Goal: Task Accomplishment & Management: Manage account settings

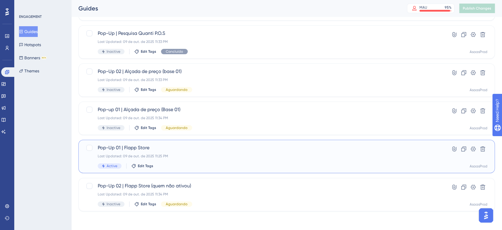
click at [110, 166] on span "Active" at bounding box center [112, 165] width 11 height 5
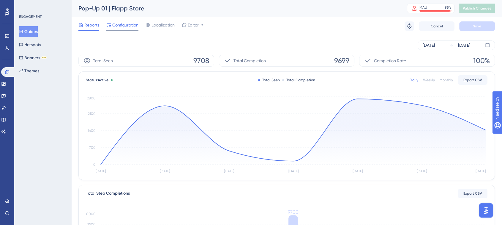
click at [122, 28] on span "Configuration" at bounding box center [125, 24] width 26 height 7
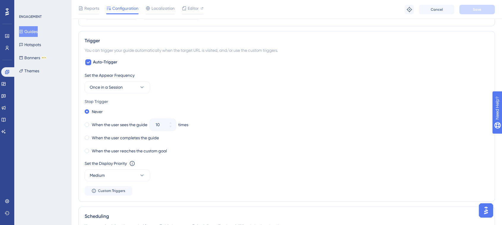
scroll to position [297, 0]
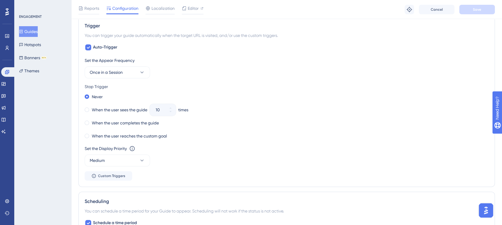
drag, startPoint x: 314, startPoint y: 39, endPoint x: 427, endPoint y: 95, distance: 126.7
click at [430, 95] on div "Never" at bounding box center [287, 96] width 404 height 8
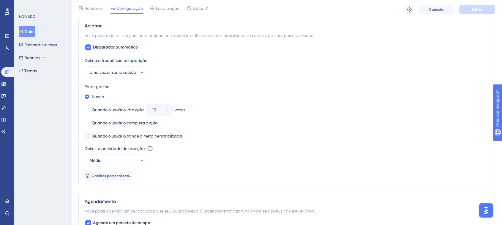
click at [168, 136] on font "Quando o usuário atinge a meta personalizada" at bounding box center [137, 135] width 90 height 5
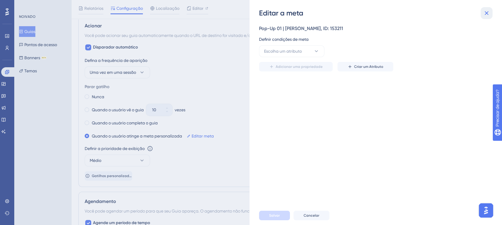
click at [487, 14] on icon at bounding box center [487, 13] width 4 height 4
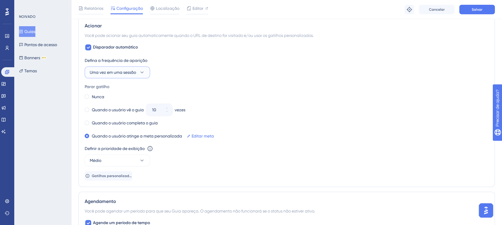
click at [109, 70] on font "Uma vez em uma sessão" at bounding box center [113, 72] width 46 height 5
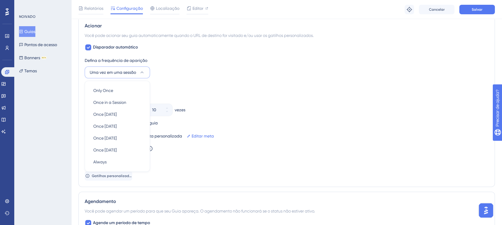
scroll to position [310, 0]
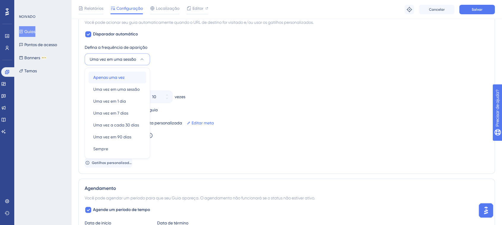
click at [112, 76] on font "Apenas uma vez" at bounding box center [109, 77] width 32 height 5
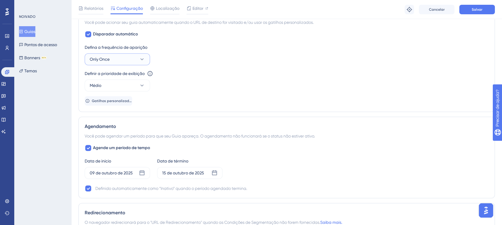
click at [114, 59] on button "Only Once" at bounding box center [117, 59] width 65 height 12
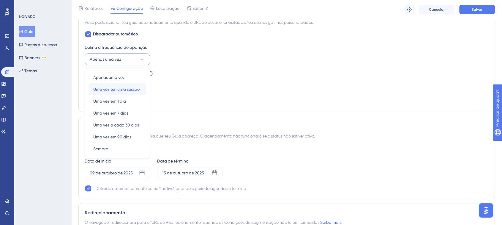
click at [128, 89] on font "Uma vez em uma sessão" at bounding box center [116, 89] width 46 height 5
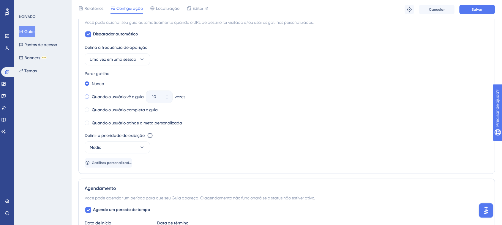
click at [89, 96] on div "Quando o usuário vê o guia" at bounding box center [114, 96] width 59 height 8
click at [152, 95] on div "10" at bounding box center [153, 97] width 15 height 12
click at [152, 95] on input "10" at bounding box center [156, 96] width 8 height 7
click at [152, 95] on div "10" at bounding box center [153, 97] width 15 height 12
click at [152, 95] on input "10" at bounding box center [156, 96] width 8 height 7
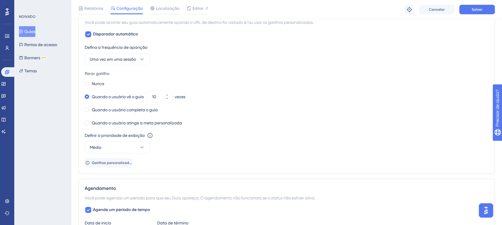
click at [260, 103] on div "Nunca Quando o usuário vê o guia 10 vezes Quando o usuário completa o guia Quan…" at bounding box center [287, 103] width 404 height 48
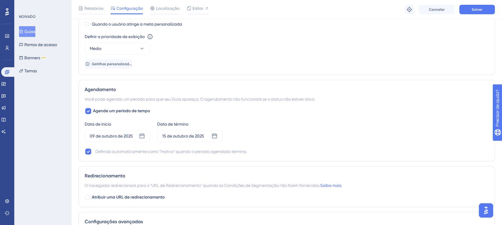
scroll to position [409, 0]
click at [187, 133] on font "15 de outubro de 2025" at bounding box center [183, 135] width 42 height 5
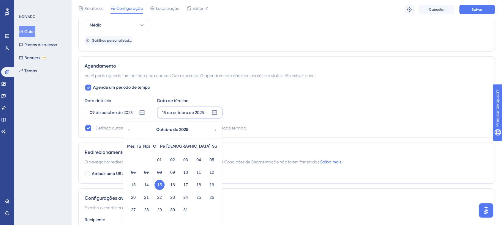
scroll to position [442, 0]
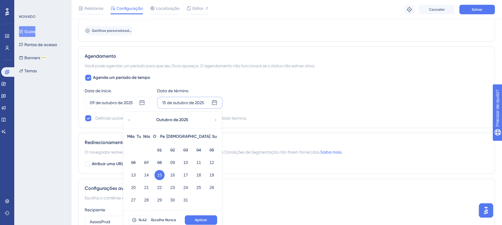
click at [375, 93] on div "Data de início 09 de outubro de 2025 Data de término 15 de outubro de 2025 Outu…" at bounding box center [287, 97] width 404 height 21
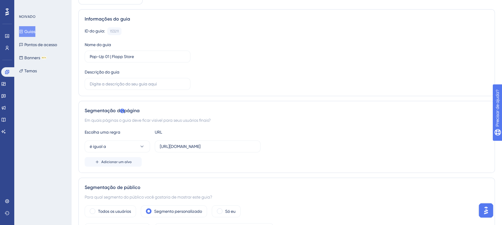
scroll to position [0, 0]
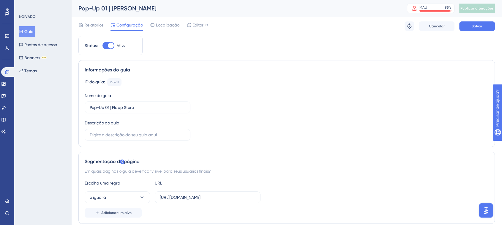
click at [111, 47] on div at bounding box center [111, 46] width 6 height 6
click at [103, 46] on input "Ativo" at bounding box center [102, 45] width 0 height 0
checkbox input "false"
click at [483, 29] on button "Salvar" at bounding box center [478, 26] width 36 height 10
click at [484, 7] on font "Publicar alterações" at bounding box center [477, 8] width 33 height 4
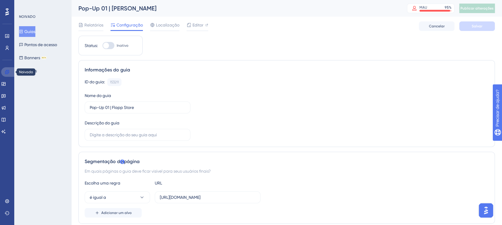
click at [10, 72] on link at bounding box center [8, 72] width 14 height 10
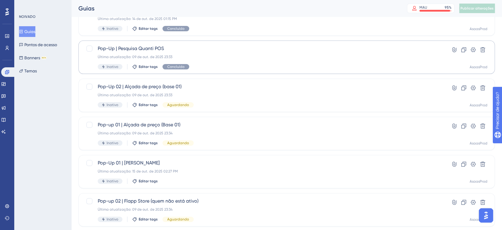
scroll to position [132, 0]
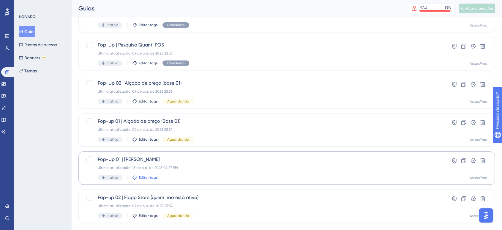
click at [150, 176] on font "Editar tags" at bounding box center [148, 177] width 19 height 4
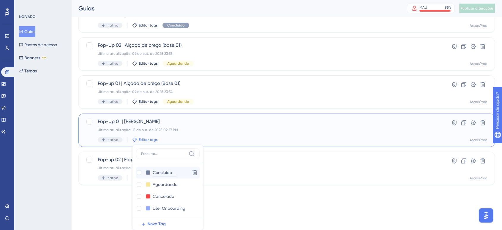
click at [166, 174] on input "Concluído" at bounding box center [165, 172] width 24 height 7
click at [136, 172] on div at bounding box center [139, 172] width 6 height 6
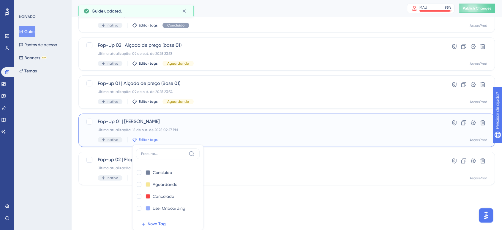
checkbox input "true"
click at [60, 180] on div "NOIVADO Guias Pontos de acesso Banners BETA Temas" at bounding box center [42, 115] width 57 height 230
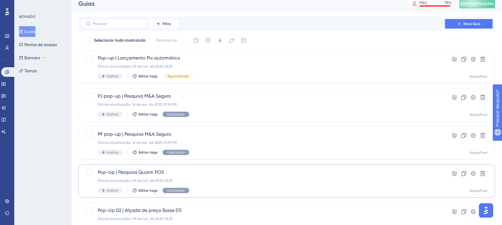
scroll to position [0, 0]
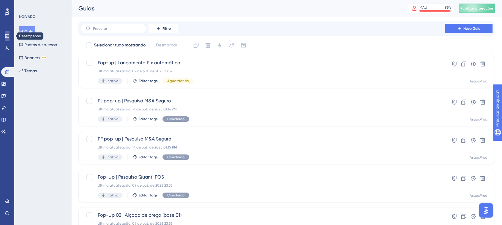
click at [10, 35] on link at bounding box center [7, 36] width 5 height 10
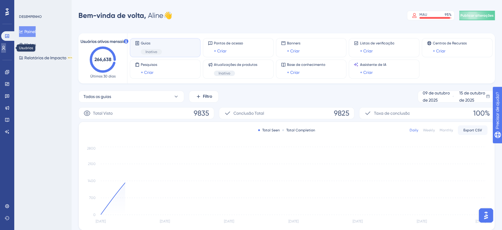
click at [6, 47] on icon at bounding box center [3, 47] width 5 height 5
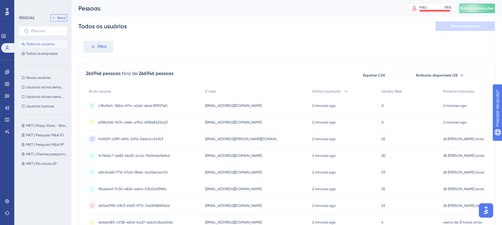
click at [59, 20] on button "Novo" at bounding box center [59, 17] width 17 height 7
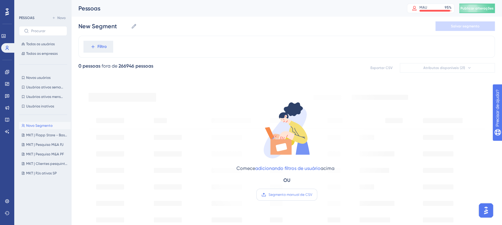
click at [291, 195] on font "Segmento manual de CSV" at bounding box center [291, 194] width 44 height 4
click at [312, 194] on input "Segmento manual de CSV" at bounding box center [312, 194] width 0 height 0
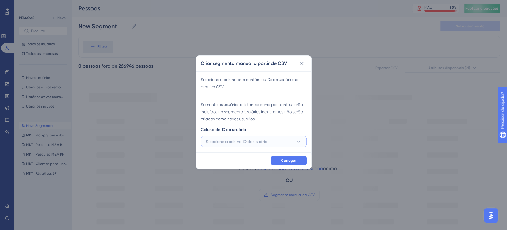
click at [254, 143] on font "Selecione a coluna ID do usuário" at bounding box center [237, 141] width 62 height 5
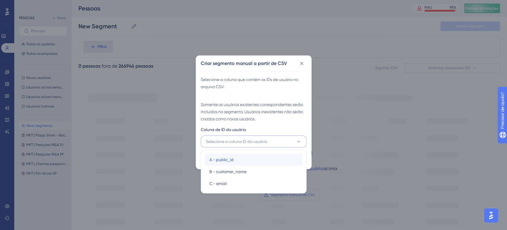
click at [238, 162] on div "A - public_id A - public_id" at bounding box center [254, 159] width 89 height 12
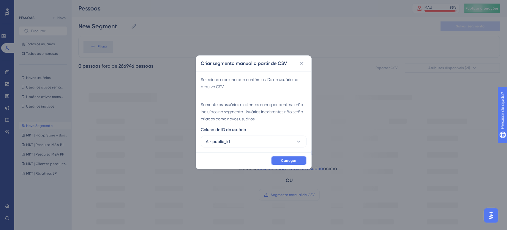
click at [286, 162] on font "Carregar" at bounding box center [288, 160] width 15 height 4
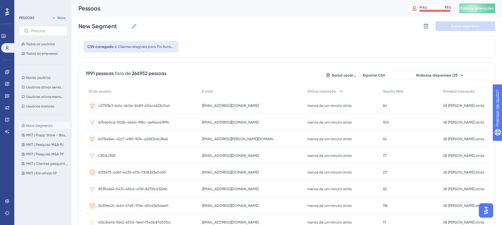
click at [134, 27] on icon at bounding box center [134, 26] width 6 height 6
click at [129, 27] on input "New Segment" at bounding box center [103, 26] width 50 height 8
click at [96, 27] on input "New Segment" at bounding box center [103, 26] width 50 height 8
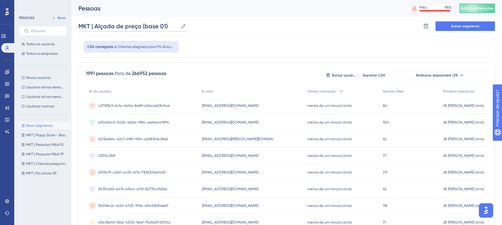
type input "MKT | Alçada de preço (base 01)"
click at [210, 29] on div "MKT | Alçada de preço (base 0 MKT | Alçada de preço (base 01) Excluir segmento …" at bounding box center [286, 26] width 417 height 19
click at [463, 24] on font "Salvar segmento" at bounding box center [465, 26] width 29 height 4
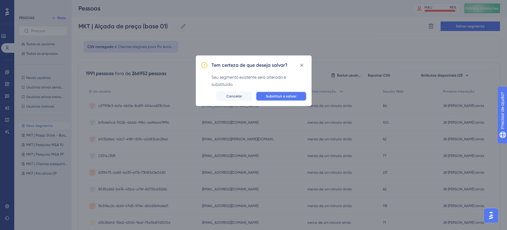
click at [301, 96] on button "Substituir e salvar" at bounding box center [281, 96] width 51 height 10
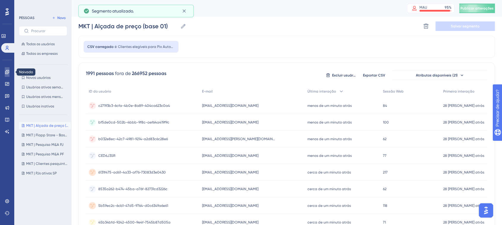
click at [5, 72] on icon at bounding box center [7, 72] width 4 height 4
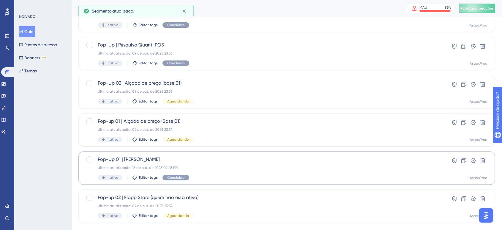
scroll to position [144, 0]
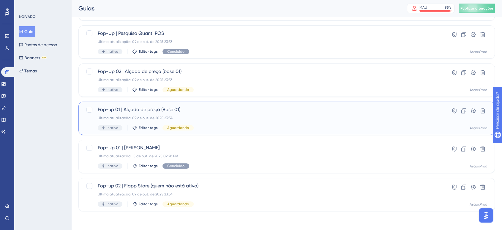
click at [211, 114] on div "Pop-up 01 | Alçada de preço (Base 01) Última atualização: 09 de out. de 2025 23…" at bounding box center [263, 118] width 331 height 24
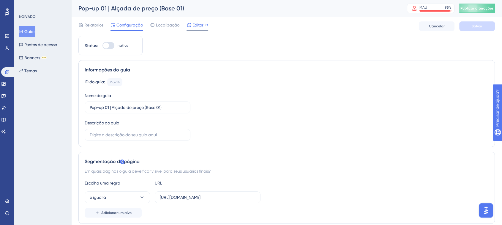
click at [194, 26] on font "Editor" at bounding box center [198, 25] width 11 height 5
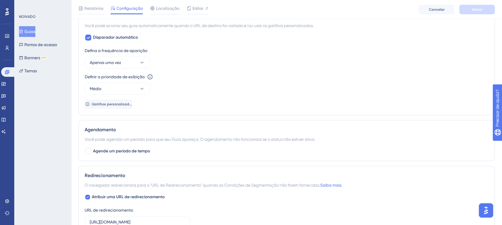
scroll to position [297, 0]
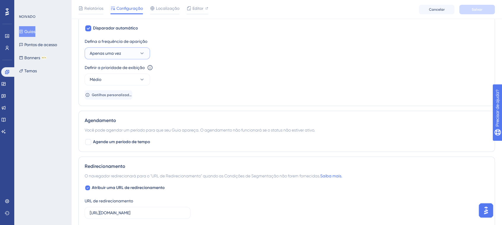
click at [113, 51] on font "Apenas uma vez" at bounding box center [106, 53] width 32 height 5
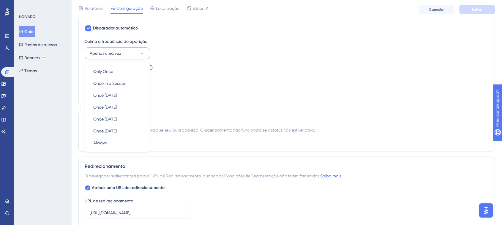
scroll to position [291, 0]
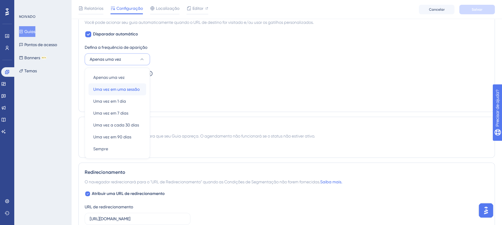
click at [125, 89] on font "Uma vez em uma sessão" at bounding box center [116, 89] width 46 height 5
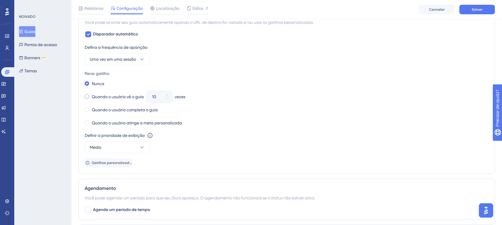
click at [104, 95] on font "Quando o usuário vê o guia" at bounding box center [118, 96] width 52 height 5
click at [155, 95] on input "10" at bounding box center [156, 96] width 8 height 7
type input "2"
click at [238, 109] on div "Quando o usuário completa o guia" at bounding box center [287, 110] width 404 height 8
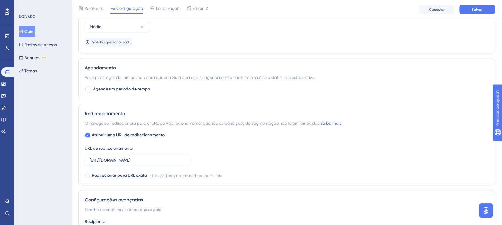
scroll to position [423, 0]
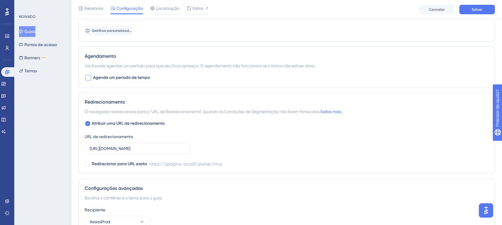
click at [138, 78] on font "Agende um período de tempo" at bounding box center [121, 77] width 57 height 5
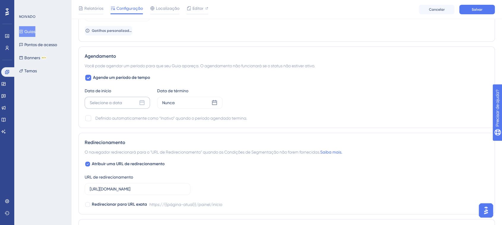
click at [102, 102] on font "Selecione a data" at bounding box center [106, 102] width 32 height 5
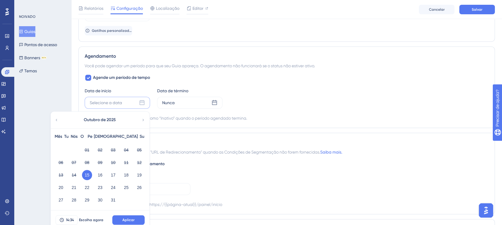
click at [88, 175] on font "15" at bounding box center [87, 174] width 5 height 5
click at [87, 172] on font "15" at bounding box center [87, 174] width 5 height 5
click at [175, 101] on div "Nunca" at bounding box center [189, 103] width 65 height 12
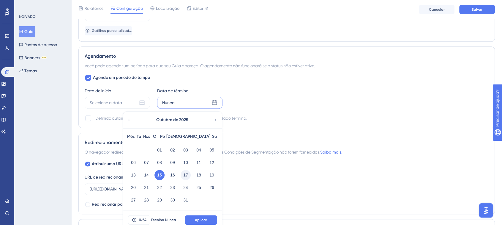
click at [184, 173] on font "17" at bounding box center [185, 174] width 5 height 5
click at [198, 218] on font "Aplicar" at bounding box center [201, 220] width 12 height 4
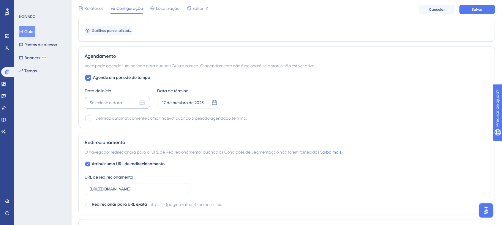
click at [118, 102] on font "Selecione a data" at bounding box center [106, 102] width 32 height 5
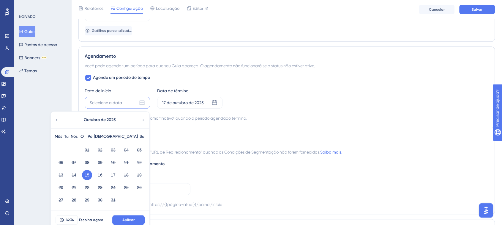
click at [86, 174] on font "15" at bounding box center [87, 174] width 5 height 5
click at [128, 221] on font "Aplicar" at bounding box center [128, 220] width 12 height 4
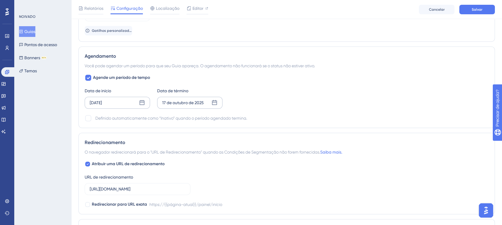
click at [179, 104] on div "17 de outubro de 2025" at bounding box center [183, 102] width 42 height 7
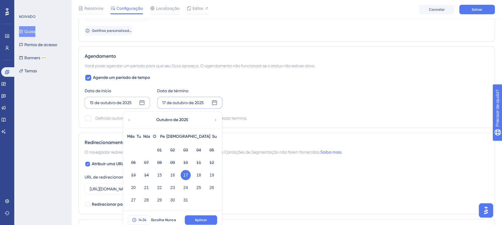
click at [140, 220] on font "14:34" at bounding box center [143, 220] width 8 height 4
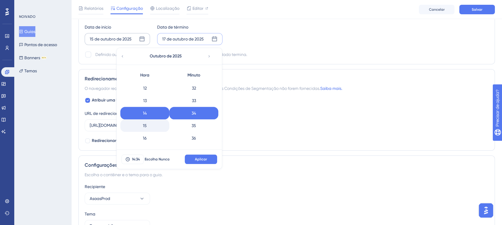
scroll to position [182, 0]
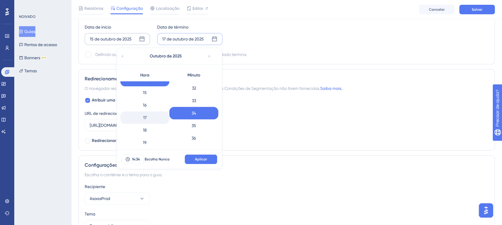
click at [151, 116] on div "17" at bounding box center [144, 117] width 49 height 12
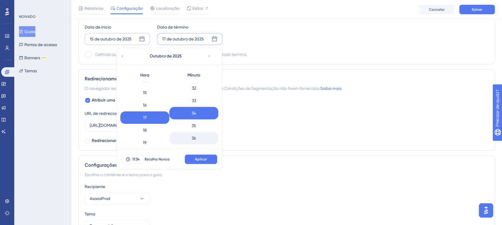
scroll to position [465, 0]
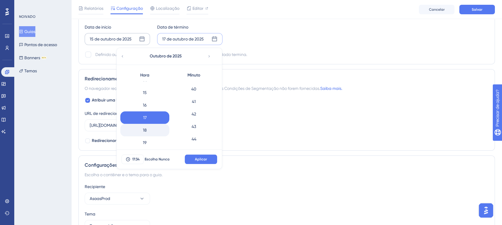
click at [150, 130] on div "18" at bounding box center [144, 130] width 49 height 12
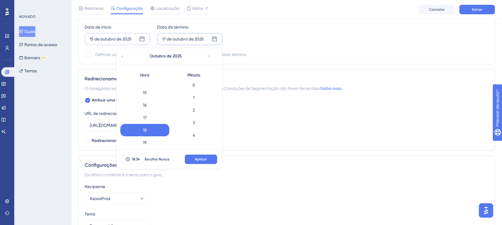
scroll to position [0, 0]
click at [199, 91] on div "0" at bounding box center [193, 87] width 49 height 12
click at [195, 158] on button "Aplicar" at bounding box center [201, 159] width 32 height 10
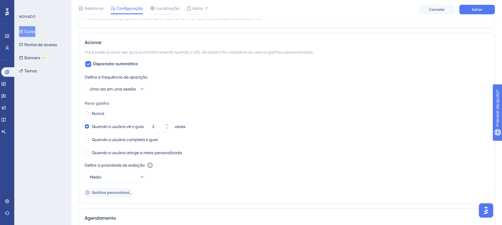
scroll to position [157, 0]
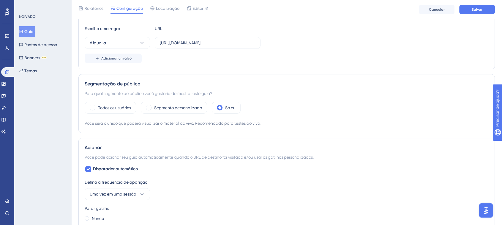
click at [353, 46] on div "é igual a https://www.asaas.com/dashboard/home" at bounding box center [287, 43] width 404 height 12
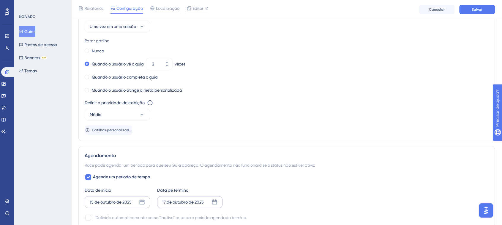
scroll to position [363, 0]
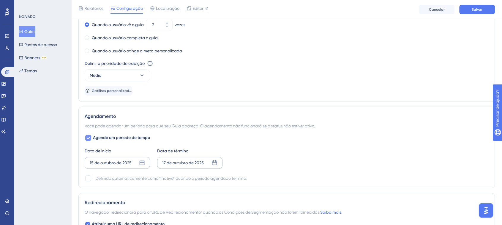
click at [87, 139] on icon at bounding box center [89, 137] width 4 height 5
checkbox input "false"
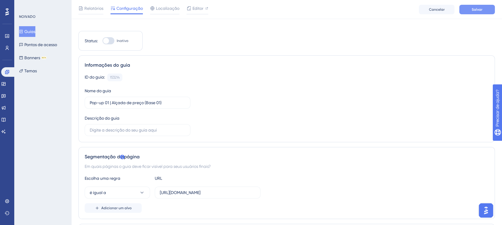
scroll to position [0, 0]
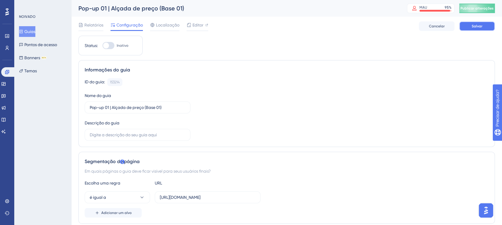
click at [469, 27] on button "Salvar" at bounding box center [478, 26] width 36 height 10
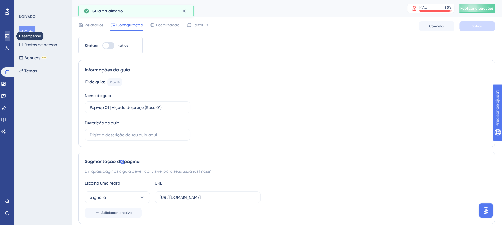
click at [7, 35] on icon at bounding box center [7, 36] width 5 height 5
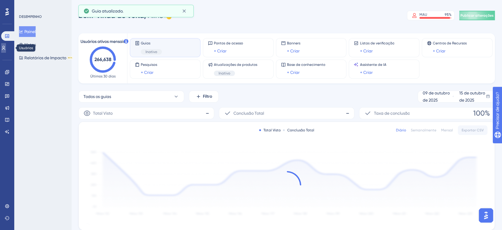
click at [5, 49] on icon at bounding box center [3, 47] width 5 height 5
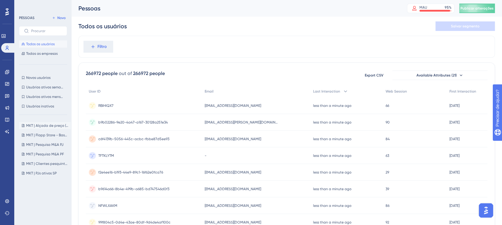
click at [38, 128] on button "MKT | Alçada de preço (base 01) MKT | Alçada de preço (base 01)" at bounding box center [45, 125] width 52 height 7
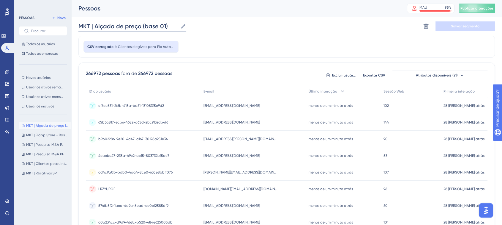
click at [121, 25] on input "MKT | Alçada de preço (base 01)" at bounding box center [128, 26] width 100 height 8
drag, startPoint x: 96, startPoint y: 26, endPoint x: 167, endPoint y: 27, distance: 71.7
click at [167, 27] on input "MKT | Alçada de preço (base 01)" at bounding box center [128, 26] width 100 height 8
type input "MKT | Lançamento Pix Automático"
click at [275, 37] on div "CSV carregado é Clientes elegíveis para Pix Automático - UG" at bounding box center [286, 47] width 417 height 22
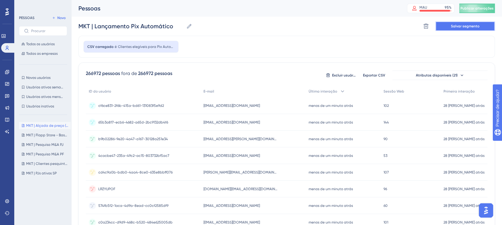
click at [460, 29] on button "Salvar segmento" at bounding box center [465, 26] width 59 height 10
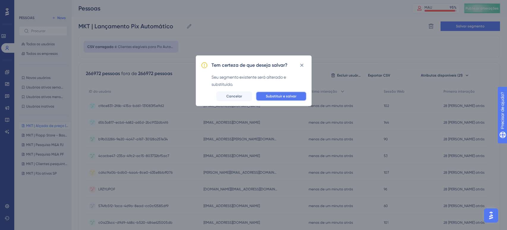
click at [277, 99] on button "Substituir e salvar" at bounding box center [281, 96] width 51 height 10
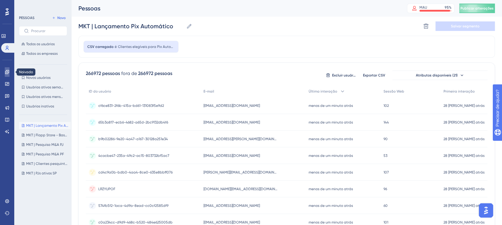
click at [5, 71] on link at bounding box center [7, 72] width 5 height 10
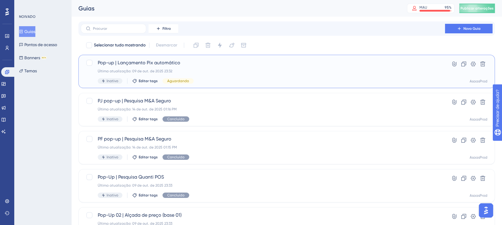
click at [237, 67] on div "Pop-up | Lançamento Pix automático Última atualização: 09 de out. de 2025 23:32…" at bounding box center [263, 71] width 331 height 24
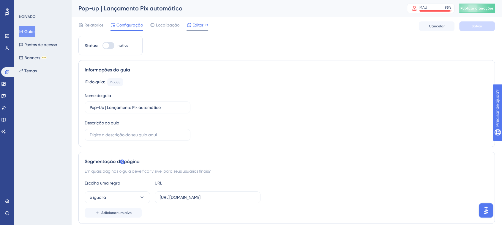
click at [204, 23] on div "Editor" at bounding box center [198, 24] width 22 height 7
click at [193, 23] on font "Editor" at bounding box center [198, 25] width 11 height 5
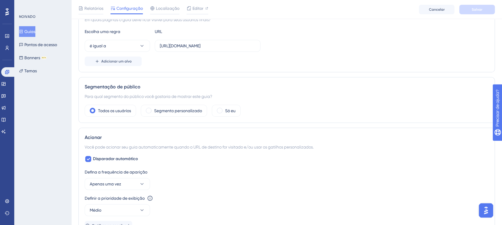
scroll to position [165, 0]
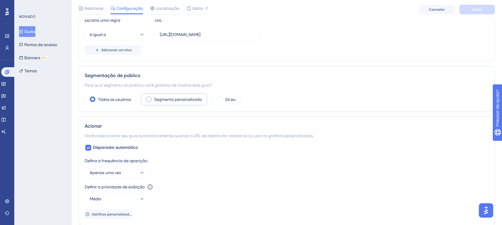
click at [174, 100] on font "Segmento personalizado" at bounding box center [178, 99] width 48 height 5
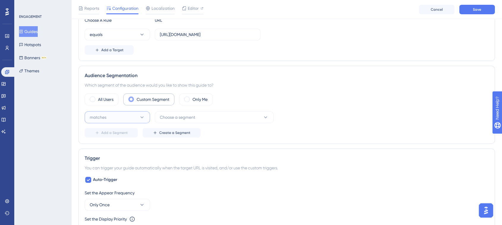
click at [121, 116] on button "matches" at bounding box center [117, 117] width 65 height 12
click at [112, 133] on div "matches matches" at bounding box center [117, 135] width 48 height 12
click at [191, 115] on span "Choose a segment" at bounding box center [177, 117] width 35 height 7
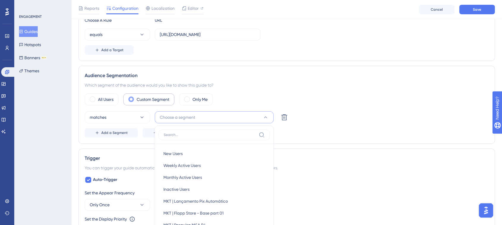
scroll to position [238, 0]
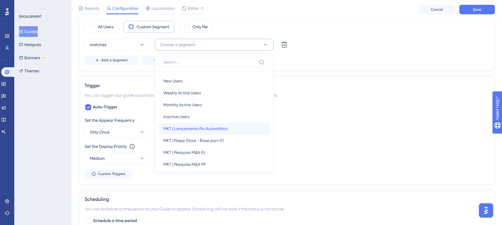
click at [201, 125] on span "MKT | Lançamento Pix Automático" at bounding box center [196, 128] width 65 height 7
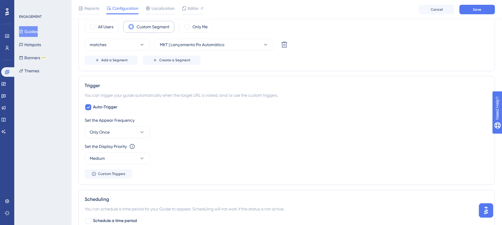
click at [370, 67] on div "Audience Segmentation Which segment of the audience would you like to show this…" at bounding box center [286, 32] width 417 height 78
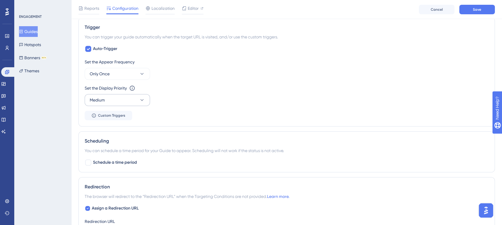
scroll to position [304, 0]
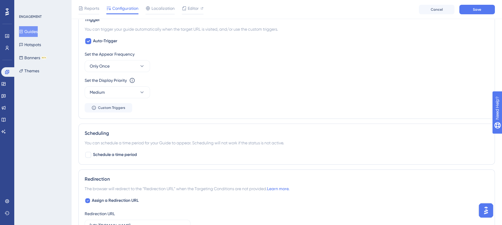
click at [346, 99] on div "Set the Appear Frequency Only Once Set the Display Priority This option will se…" at bounding box center [287, 82] width 404 height 62
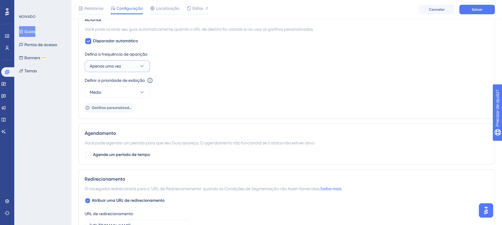
click at [128, 67] on button "Apenas uma vez" at bounding box center [117, 66] width 65 height 12
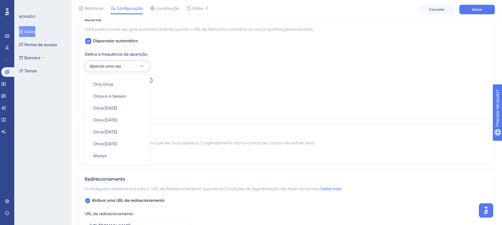
scroll to position [310, 0]
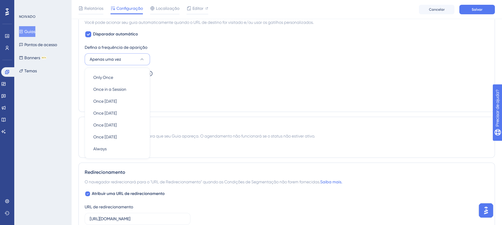
click at [265, 82] on div "Definir a prioridade de exibição Esta opção definirá a prioridade de exibição e…" at bounding box center [287, 80] width 404 height 21
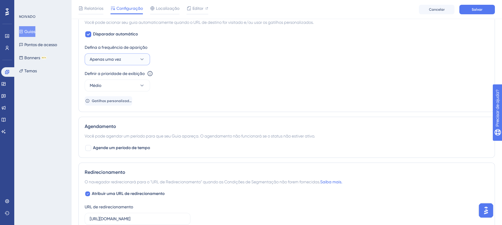
click at [128, 62] on button "Apenas uma vez" at bounding box center [117, 59] width 65 height 12
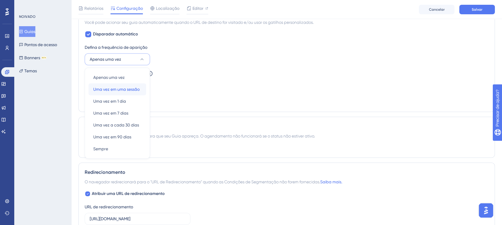
click at [123, 87] on font "Uma vez em uma sessão" at bounding box center [116, 89] width 46 height 5
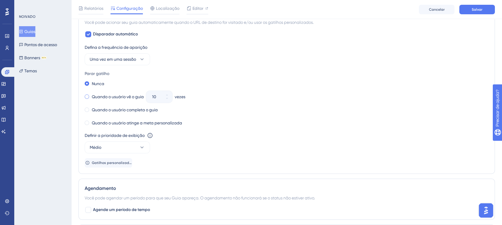
click at [92, 96] on font "Quando o usuário vê o guia" at bounding box center [118, 96] width 52 height 5
click at [152, 96] on div "10" at bounding box center [153, 97] width 15 height 12
click at [152, 96] on input "10" at bounding box center [156, 96] width 8 height 7
click at [152, 96] on div "10" at bounding box center [153, 97] width 15 height 12
click at [152, 96] on input "10" at bounding box center [156, 96] width 8 height 7
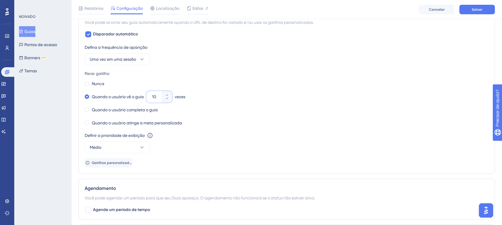
click at [158, 97] on input "10" at bounding box center [156, 96] width 8 height 7
click at [156, 96] on input "10" at bounding box center [156, 96] width 8 height 7
click at [155, 96] on input "10" at bounding box center [156, 96] width 8 height 7
type input "1"
click at [236, 80] on div "Nunca" at bounding box center [287, 83] width 404 height 8
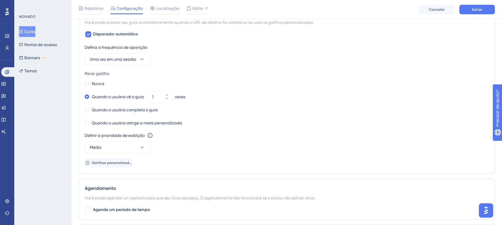
click at [252, 87] on div "Nunca Quando o usuário vê o guia 1 vezes Quando o usuário completa o guia Quand…" at bounding box center [287, 103] width 404 height 48
click at [105, 61] on span "Uma vez em uma sessão" at bounding box center [113, 59] width 46 height 7
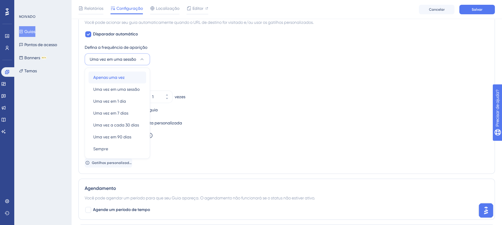
click at [104, 78] on font "Apenas uma vez" at bounding box center [109, 77] width 32 height 5
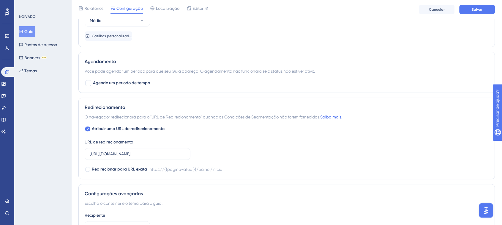
scroll to position [376, 0]
click at [131, 82] on font "Agende um período de tempo" at bounding box center [121, 81] width 57 height 5
checkbox input "true"
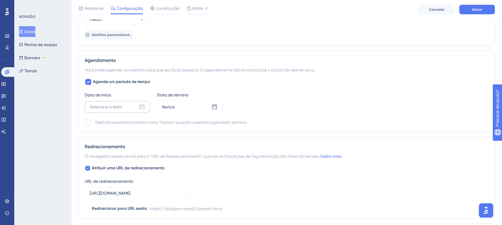
click at [112, 105] on font "Selecione a data" at bounding box center [106, 106] width 32 height 5
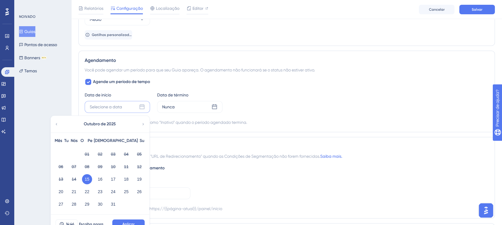
click at [87, 180] on font "15" at bounding box center [87, 179] width 5 height 5
click at [127, 224] on font "Aplicar" at bounding box center [128, 224] width 12 height 4
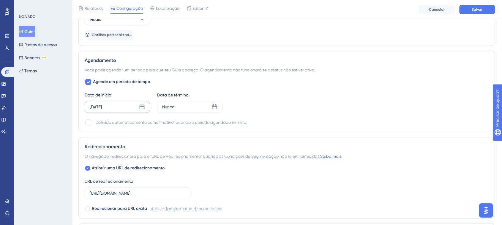
click at [167, 113] on div "Agende um período de tempo Data de início Oct 15 2025 Data de término Nunca Def…" at bounding box center [287, 102] width 404 height 48
click at [170, 108] on font "Nunca" at bounding box center [168, 106] width 12 height 5
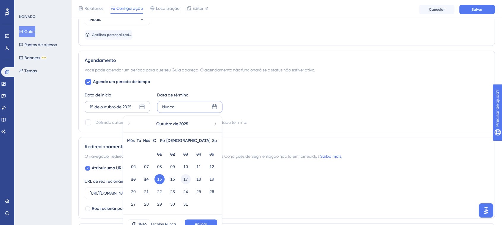
click at [186, 177] on font "17" at bounding box center [185, 179] width 5 height 5
click at [202, 219] on button "Aplicar" at bounding box center [201, 224] width 32 height 10
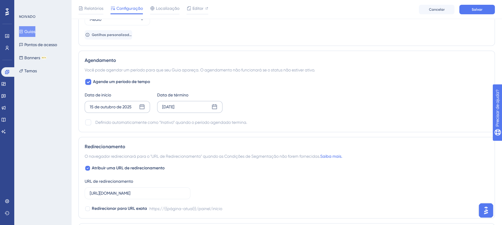
click at [170, 103] on div "Oct 17 2025" at bounding box center [168, 106] width 12 height 7
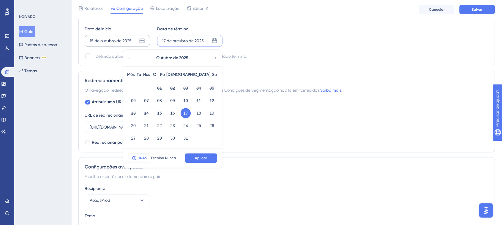
click at [146, 154] on button "14:46" at bounding box center [139, 158] width 22 height 10
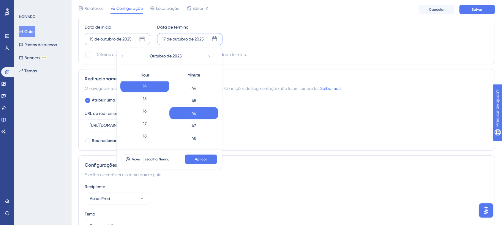
scroll to position [215, 0]
click at [146, 119] on div "20" at bounding box center [144, 122] width 49 height 12
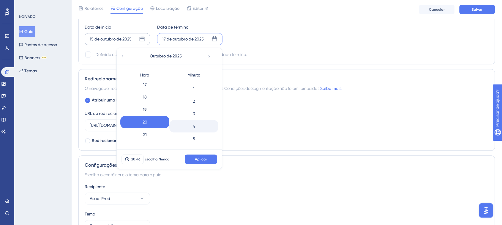
scroll to position [0, 0]
click at [194, 89] on div "0" at bounding box center [193, 87] width 49 height 12
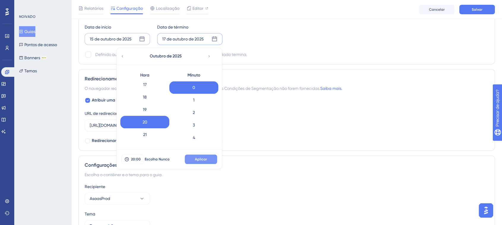
click at [200, 160] on font "Aplicar" at bounding box center [201, 159] width 12 height 4
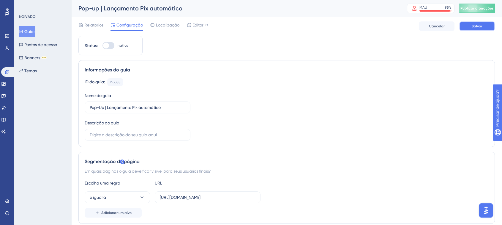
click at [493, 26] on button "Salvar" at bounding box center [478, 26] width 36 height 10
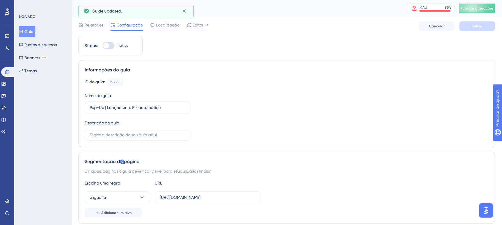
click at [112, 44] on div at bounding box center [109, 45] width 12 height 7
click at [103, 45] on input "Inativo" at bounding box center [102, 45] width 0 height 0
checkbox input "true"
click at [466, 26] on button "Salvar" at bounding box center [478, 26] width 36 height 10
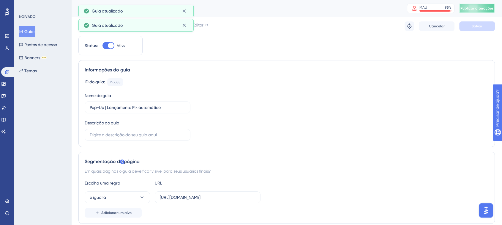
click at [484, 10] on font "Publicar alterações" at bounding box center [477, 8] width 33 height 4
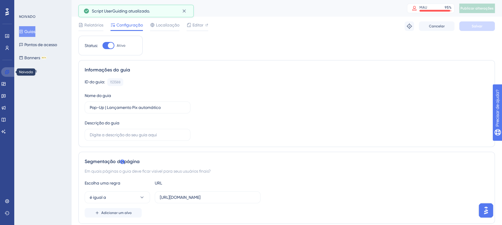
click at [5, 71] on icon at bounding box center [7, 72] width 5 height 5
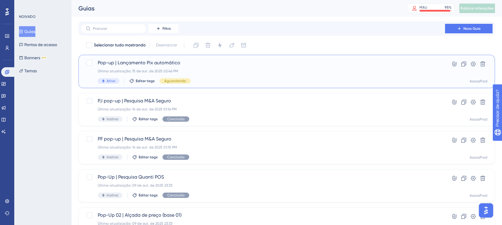
click at [174, 81] on font "Aguardando" at bounding box center [175, 81] width 22 height 4
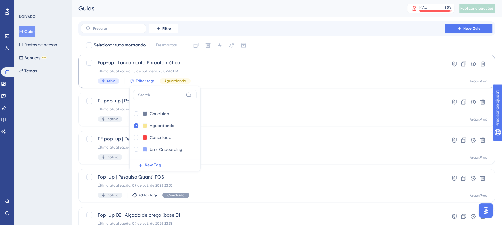
scroll to position [16, 0]
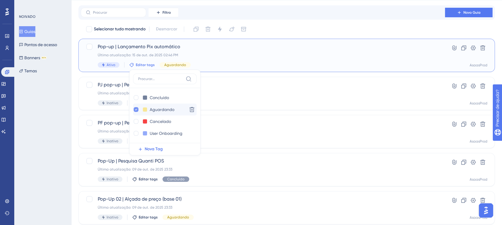
click at [136, 110] on icon at bounding box center [136, 109] width 2 height 4
checkbox input "false"
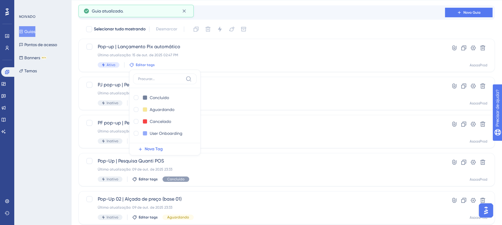
click at [306, 30] on div "Selecionar tudo mostrando Desmarcar" at bounding box center [291, 29] width 410 height 10
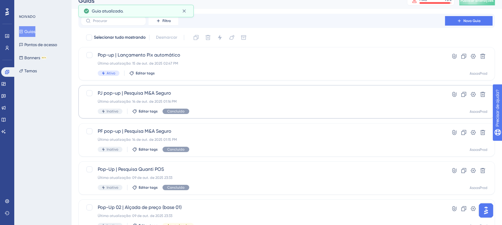
scroll to position [0, 0]
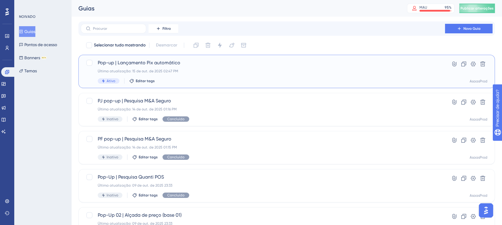
click at [117, 65] on font "Pop-up | Lançamento Pix automático" at bounding box center [139, 63] width 83 height 6
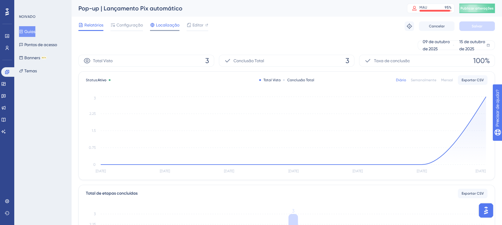
click at [165, 27] on font "Localização" at bounding box center [167, 25] width 23 height 5
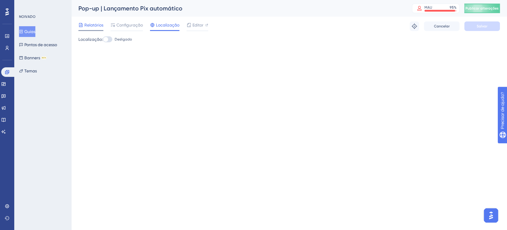
click at [93, 25] on font "Relatórios" at bounding box center [93, 25] width 19 height 5
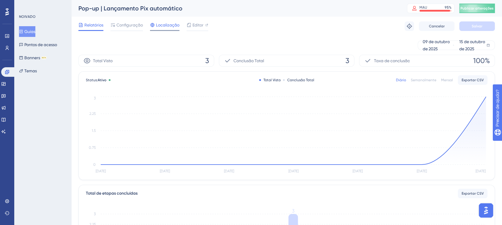
click at [162, 25] on font "Localização" at bounding box center [167, 25] width 23 height 5
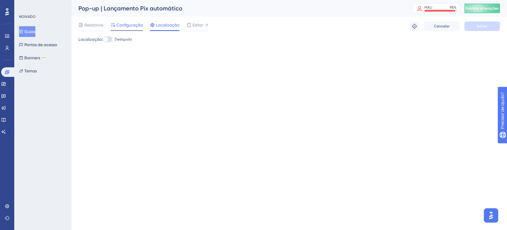
click at [134, 25] on font "Configuração" at bounding box center [130, 25] width 26 height 5
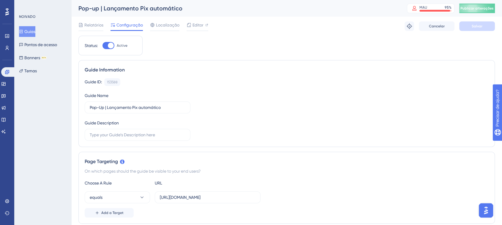
click at [108, 50] on div "Status: Active" at bounding box center [110, 46] width 64 height 20
click at [109, 44] on div at bounding box center [111, 46] width 6 height 6
click at [103, 45] on input "Active" at bounding box center [102, 45] width 0 height 0
checkbox input "false"
click at [487, 26] on button "Salvar" at bounding box center [478, 26] width 36 height 10
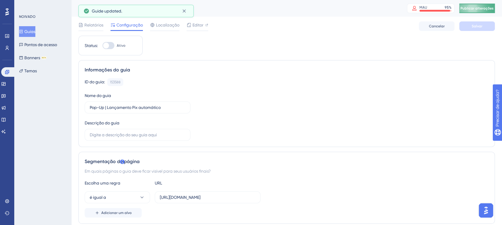
click at [492, 6] on font "Publicar alterações" at bounding box center [477, 8] width 33 height 4
click at [183, 10] on icon at bounding box center [184, 11] width 3 height 3
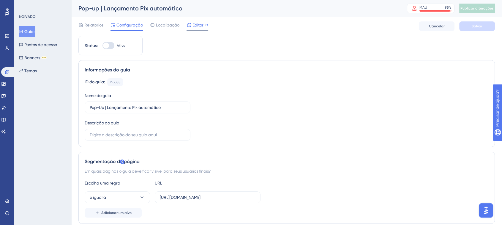
click at [193, 25] on font "Editor" at bounding box center [198, 25] width 11 height 5
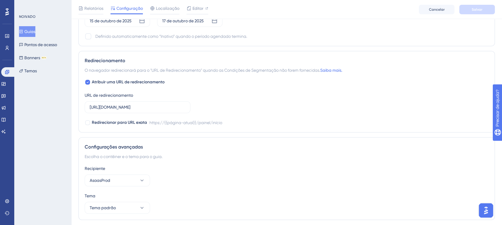
scroll to position [480, 0]
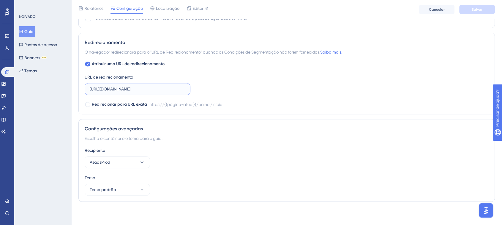
click at [107, 86] on input "https://www.asaas.com/dashboard/home" at bounding box center [138, 89] width 96 height 7
paste input "central.ajuda.asaas.com/hc/pt-br/sections/41901538458395-Para-quem-recebe-com-o…"
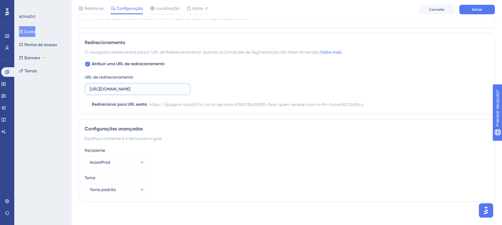
type input "https://central.ajuda.asaas.com/hc/pt-br/sections/41901538458395-Para-quem-rece…"
click at [445, 105] on div "Redirecionar para URL exata https://{{página-atual}}/hc/pt-br/sections/41901538…" at bounding box center [287, 104] width 404 height 7
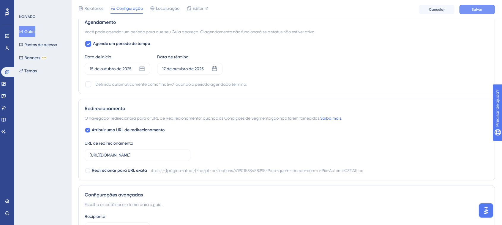
click at [475, 10] on font "Salvar" at bounding box center [477, 9] width 11 height 4
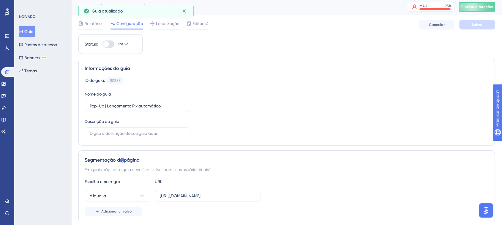
scroll to position [0, 0]
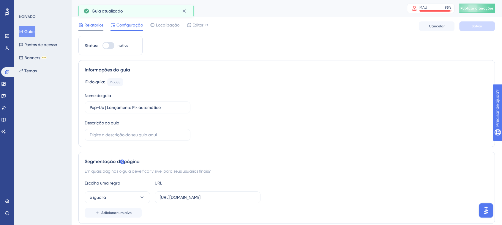
click at [90, 26] on font "Relatórios" at bounding box center [93, 25] width 19 height 5
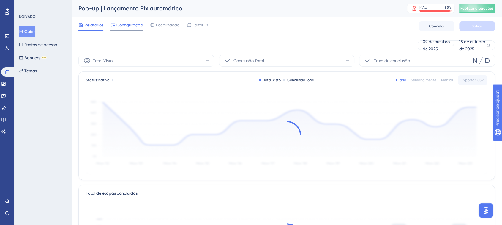
click at [131, 25] on font "Configuração" at bounding box center [130, 25] width 26 height 5
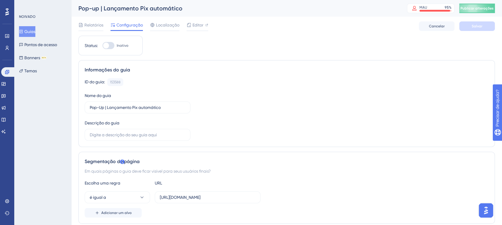
click at [105, 47] on div at bounding box center [106, 46] width 6 height 6
click at [103, 46] on input "Inativo" at bounding box center [102, 45] width 0 height 0
checkbox input "true"
click at [473, 28] on font "Salvar" at bounding box center [477, 26] width 11 height 4
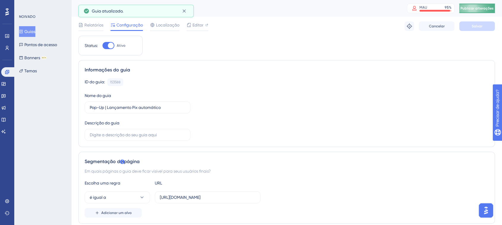
click at [487, 8] on font "Publicar alterações" at bounding box center [477, 8] width 33 height 4
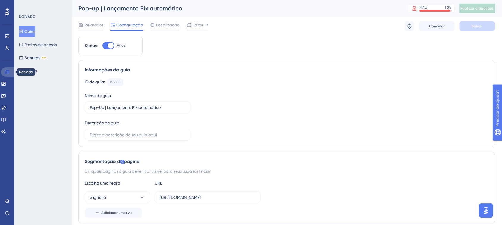
drag, startPoint x: 5, startPoint y: 73, endPoint x: 21, endPoint y: 87, distance: 21.0
click at [5, 73] on icon at bounding box center [7, 72] width 4 height 4
